Goal: Check status: Check status

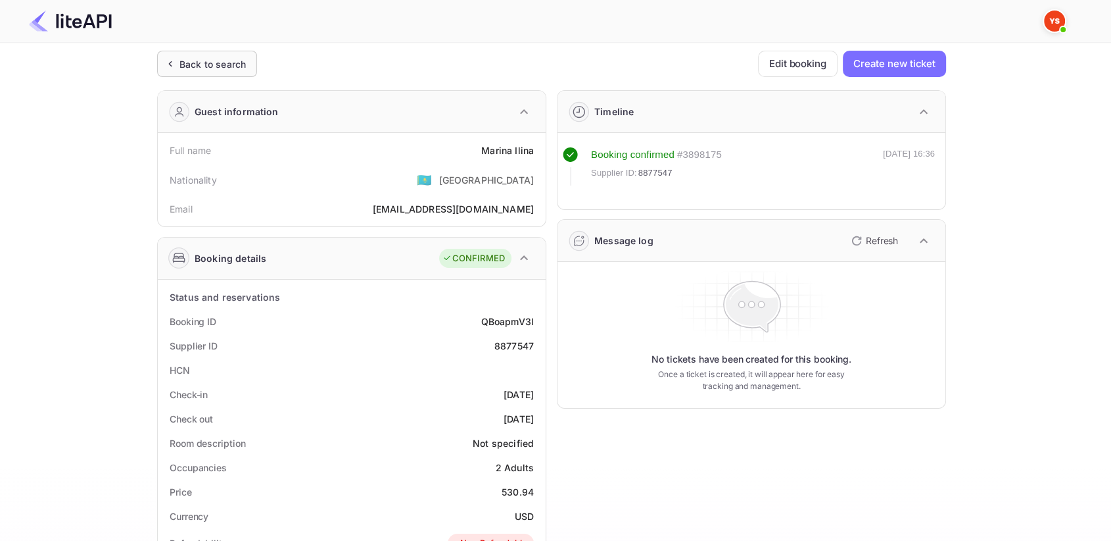
click at [172, 63] on icon at bounding box center [170, 63] width 14 height 13
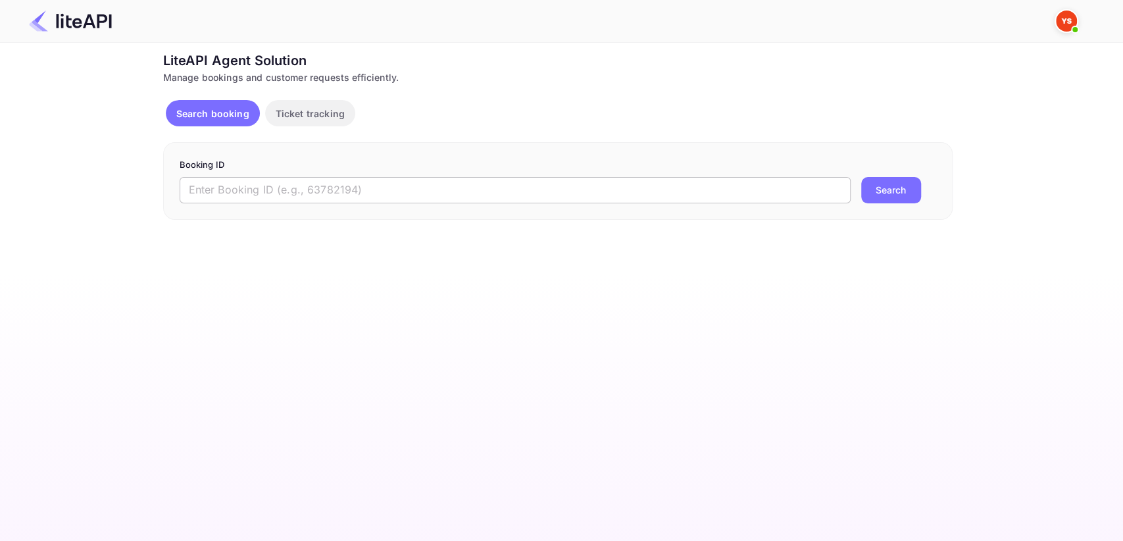
click at [239, 185] on input "text" at bounding box center [515, 190] width 671 height 26
paste input "8894995"
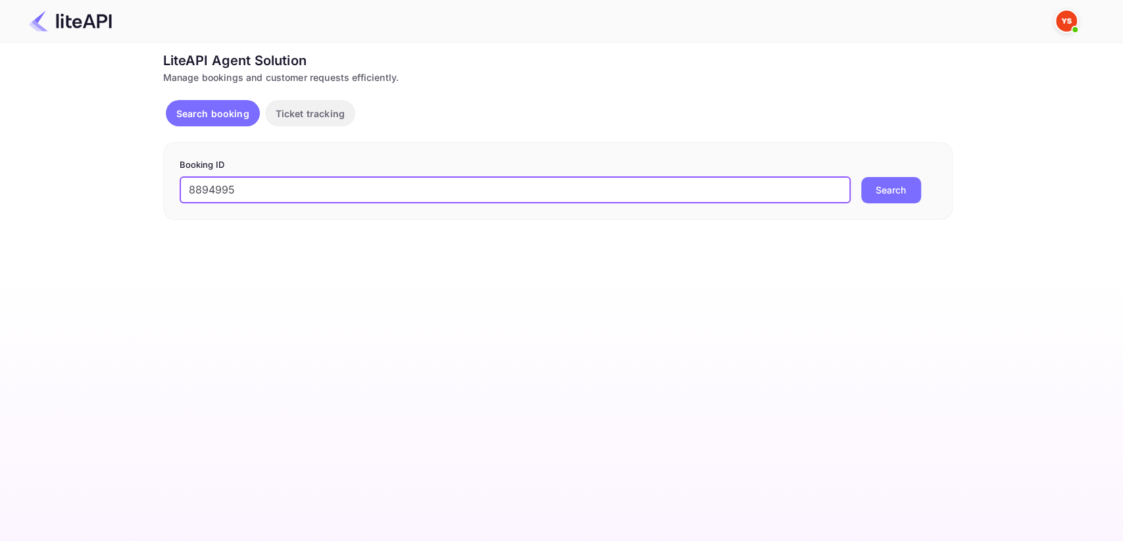
type input "8894995"
click at [882, 187] on button "Search" at bounding box center [891, 190] width 60 height 26
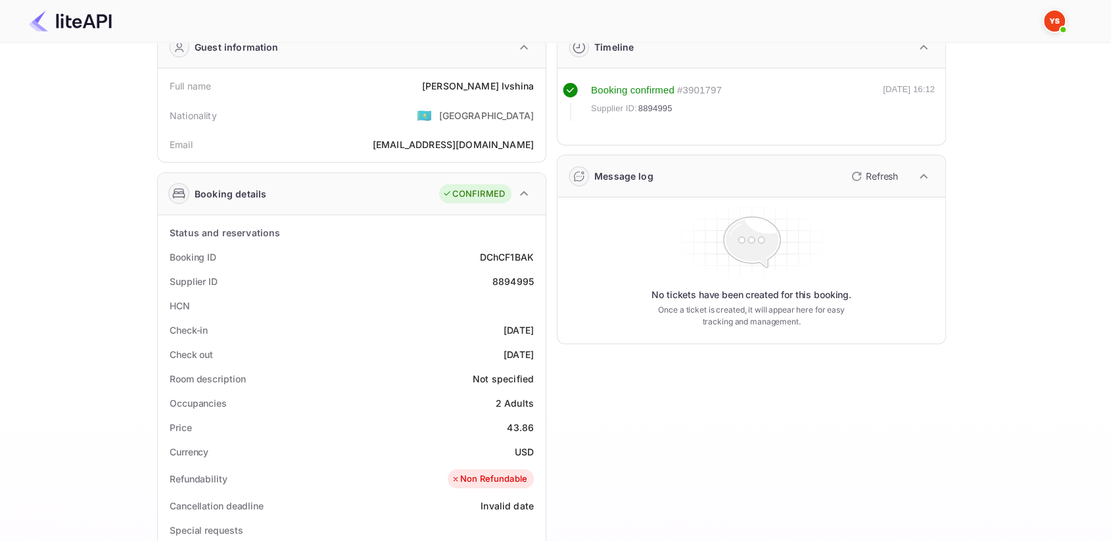
scroll to position [73, 0]
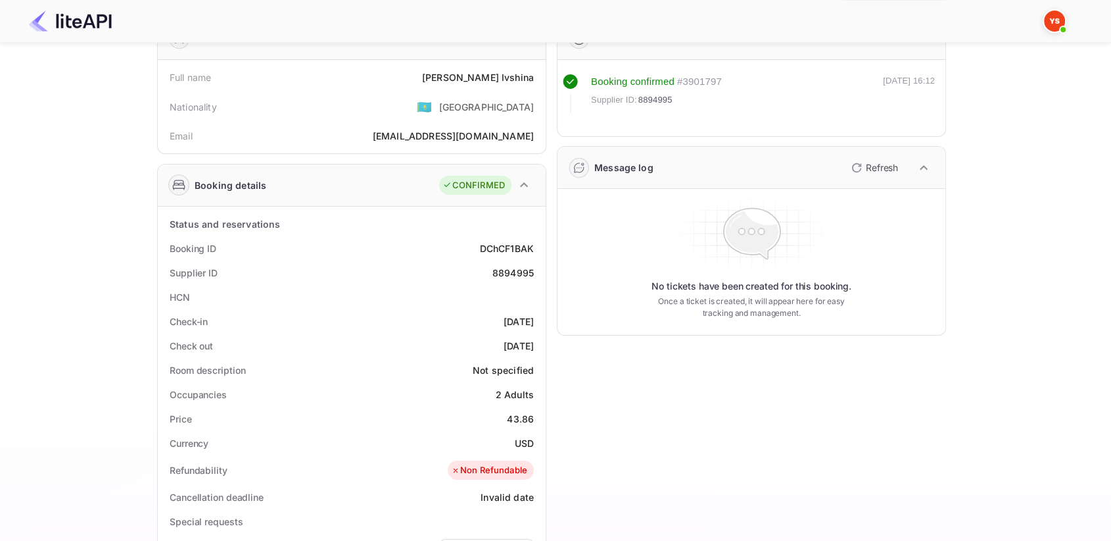
click at [512, 274] on div "8894995" at bounding box center [513, 273] width 41 height 14
copy div "8894995"
drag, startPoint x: 468, startPoint y: 74, endPoint x: 532, endPoint y: 68, distance: 64.7
click at [532, 68] on div "Full name [PERSON_NAME]" at bounding box center [351, 77] width 377 height 24
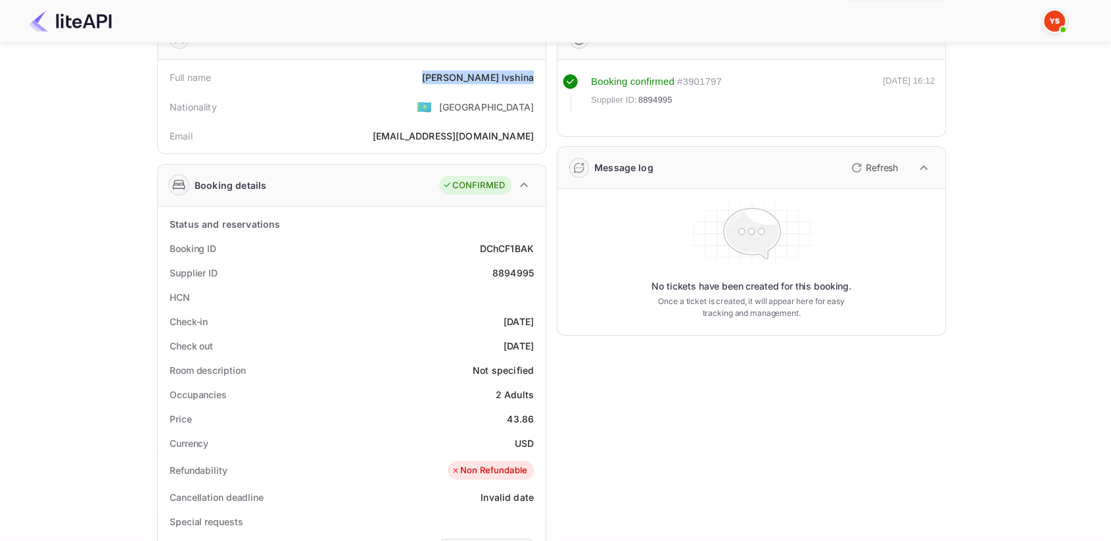
copy div "[PERSON_NAME]"
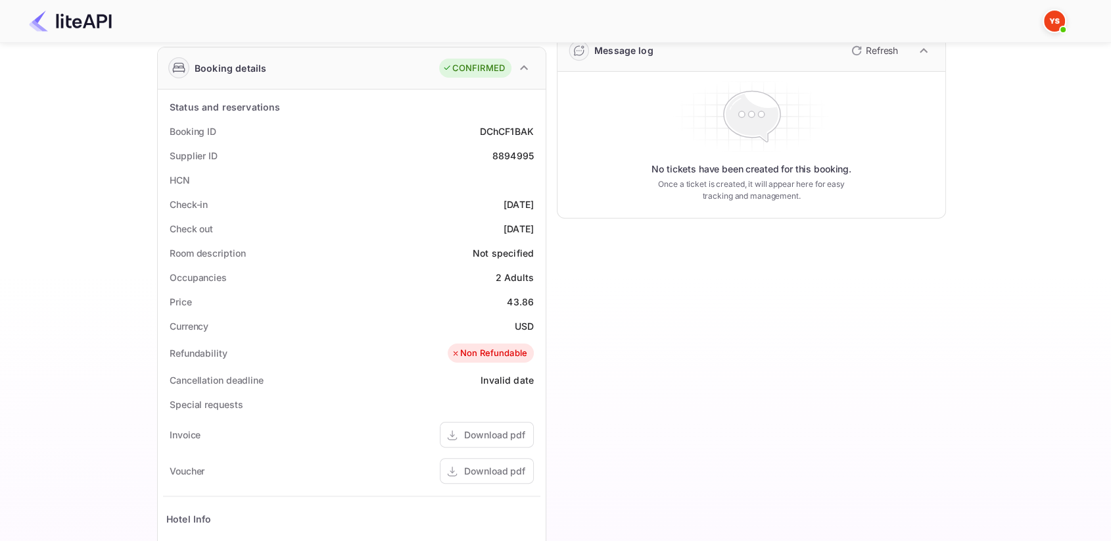
scroll to position [219, 0]
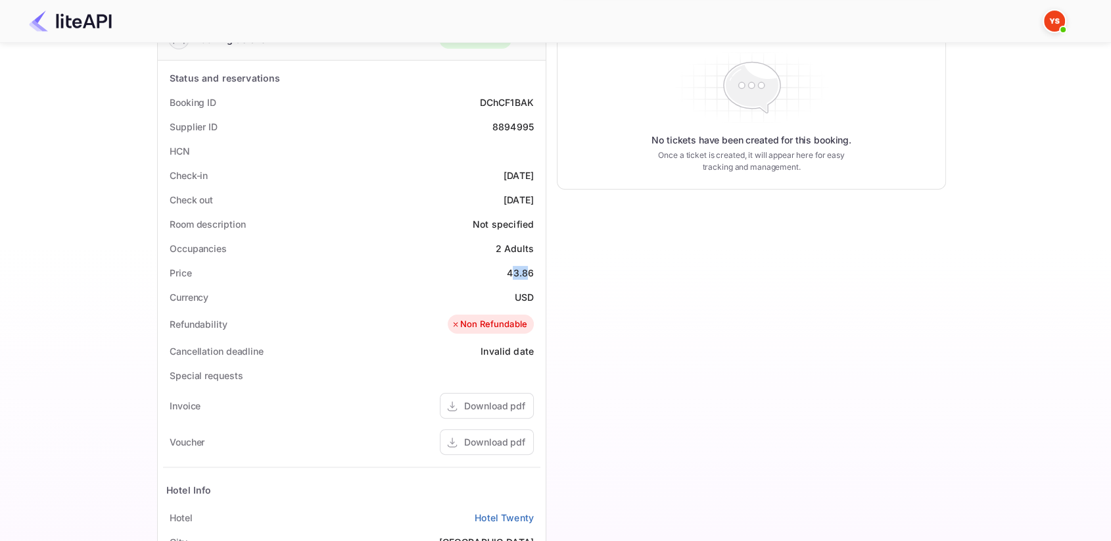
drag, startPoint x: 519, startPoint y: 263, endPoint x: 529, endPoint y: 263, distance: 10.5
click at [529, 263] on div "Price 43.86" at bounding box center [351, 272] width 377 height 24
drag, startPoint x: 478, startPoint y: 281, endPoint x: 494, endPoint y: 276, distance: 16.6
click at [485, 280] on div "Price 43.86" at bounding box center [351, 272] width 377 height 24
drag, startPoint x: 506, startPoint y: 269, endPoint x: 534, endPoint y: 264, distance: 28.8
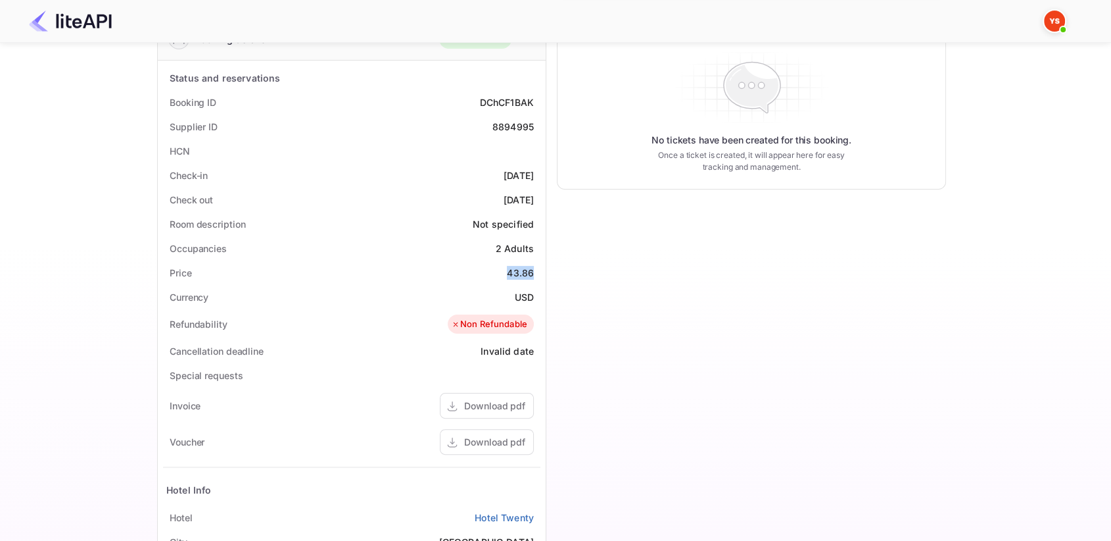
click at [534, 264] on div "Price 43.86" at bounding box center [351, 272] width 377 height 24
copy div "43.86"
